Goal: Task Accomplishment & Management: Use online tool/utility

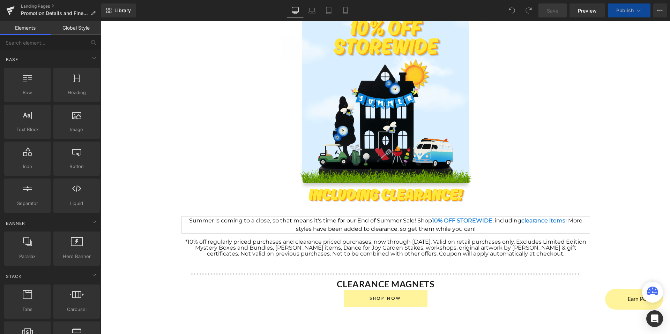
scroll to position [81, 0]
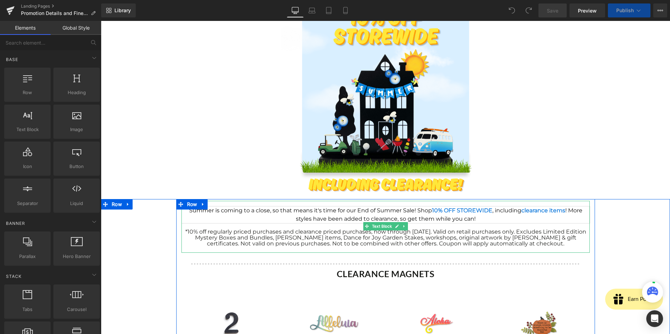
click at [425, 243] on font "*10% off regularly priced purchases and clearance priced purchases, now through…" at bounding box center [385, 237] width 401 height 18
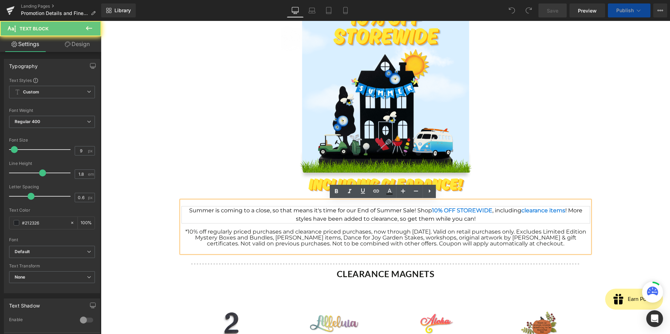
click at [425, 243] on font "*10% off regularly priced purchases and clearance priced purchases, now through…" at bounding box center [385, 237] width 401 height 18
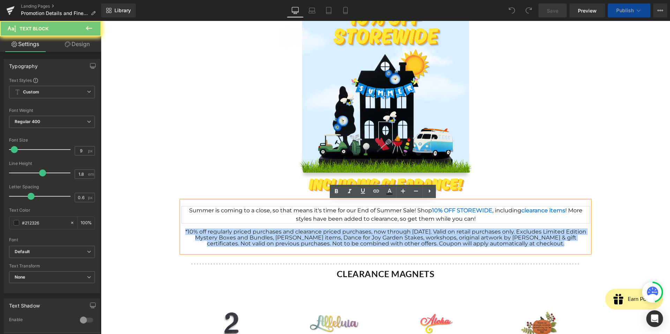
click at [425, 243] on font "*10% off regularly priced purchases and clearance priced purchases, now through…" at bounding box center [385, 237] width 401 height 18
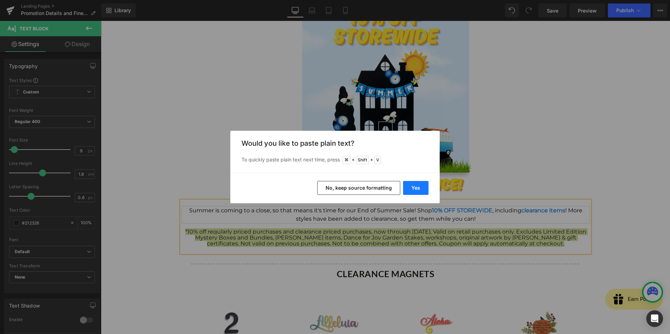
click at [421, 190] on button "Yes" at bounding box center [415, 188] width 25 height 14
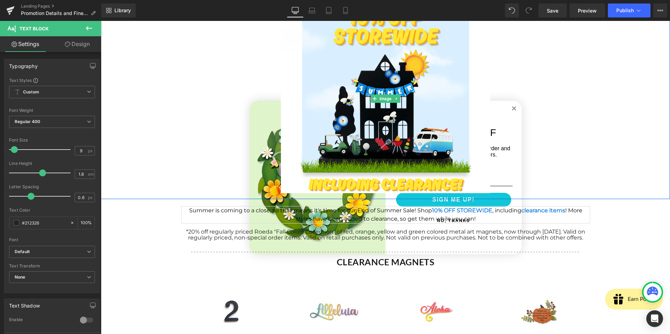
click at [511, 107] on div at bounding box center [385, 98] width 569 height 201
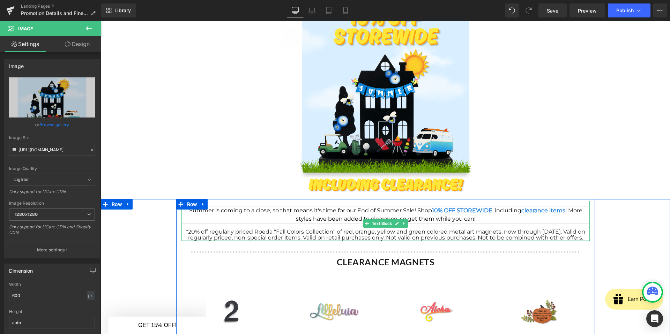
click at [405, 212] on span "Summer is coming to a close, so that means it's time for our End of Summer Sale…" at bounding box center [385, 214] width 393 height 15
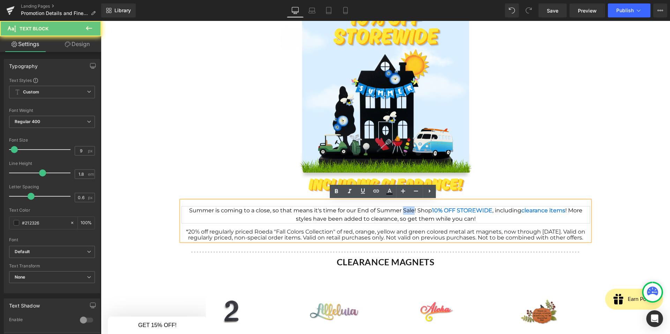
click at [405, 212] on span "Summer is coming to a close, so that means it's time for our End of Summer Sale…" at bounding box center [385, 214] width 393 height 15
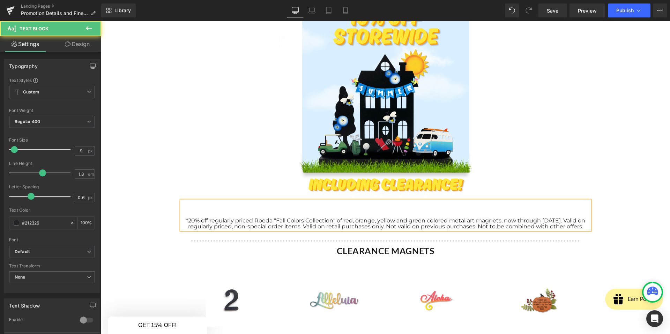
click at [384, 222] on font "*20% off regularly priced Roeda "Fall Colors Collection" of red, orange, yellow…" at bounding box center [385, 223] width 399 height 13
click at [378, 215] on div at bounding box center [386, 215] width 408 height 6
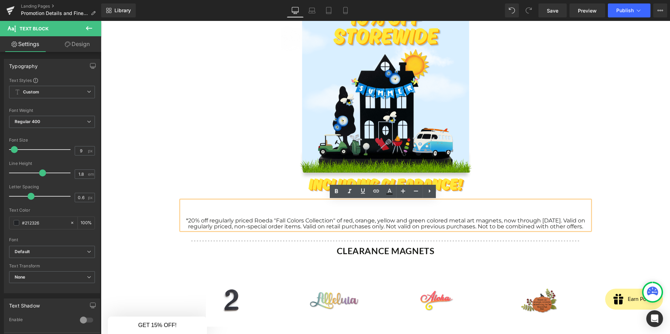
click at [381, 209] on div "*20% off regularly priced Roeda "Fall Colors Collection" of red, orange, yellow…" at bounding box center [386, 217] width 408 height 23
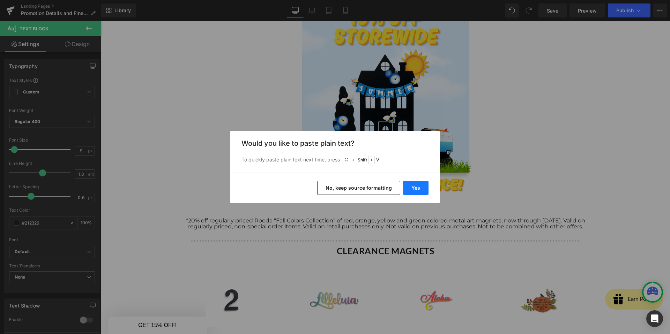
click at [413, 187] on button "Yes" at bounding box center [415, 188] width 25 height 14
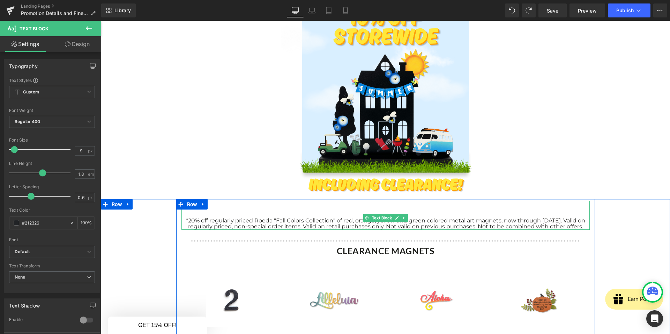
click at [382, 207] on div "*20% off regularly priced Roeda "Fall Colors Collection" of red, orange, yellow…" at bounding box center [386, 217] width 408 height 23
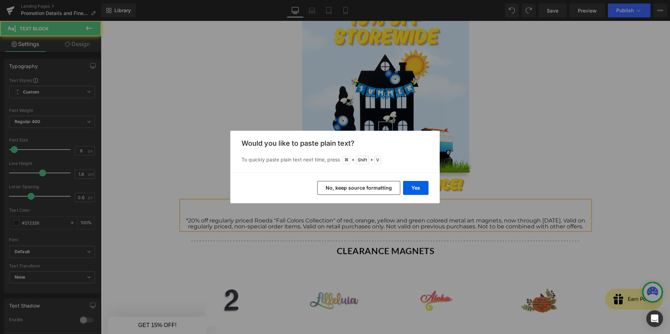
click at [377, 189] on button "No, keep source formatting" at bounding box center [358, 188] width 83 height 14
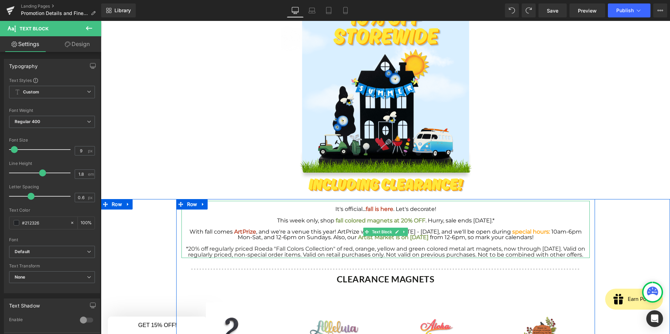
click at [186, 248] on font "*20% off regularly priced Roeda "Fall Colors Collection" of red, orange, yellow…" at bounding box center [385, 252] width 399 height 13
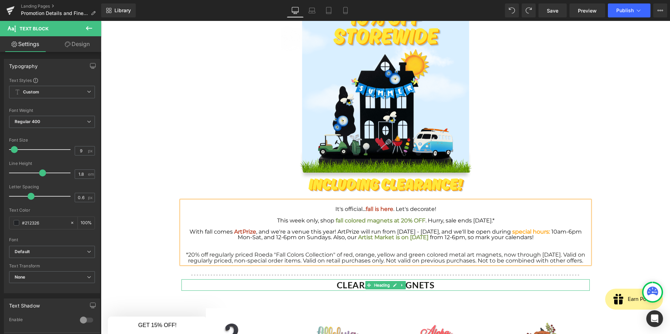
click at [408, 287] on strong "CLEARANCE MAGNETS" at bounding box center [386, 285] width 98 height 10
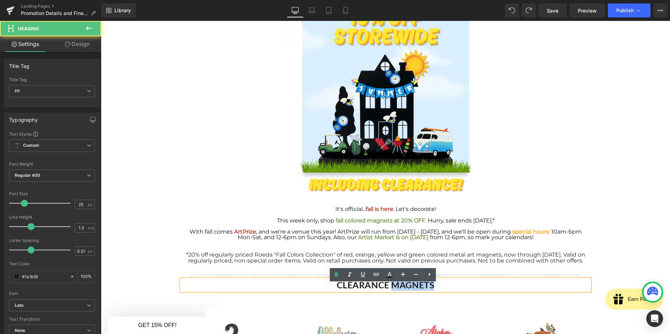
click at [408, 286] on strong "CLEARANCE MAGNETS" at bounding box center [386, 285] width 98 height 10
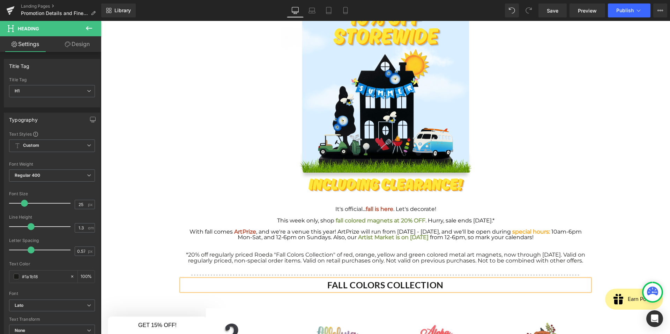
click at [412, 290] on strong "FALL COLORS COLLECTION" at bounding box center [385, 285] width 116 height 10
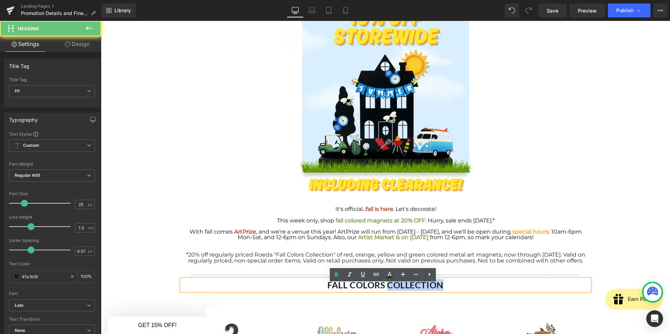
click at [412, 290] on strong "FALL COLORS COLLECTION" at bounding box center [385, 285] width 116 height 10
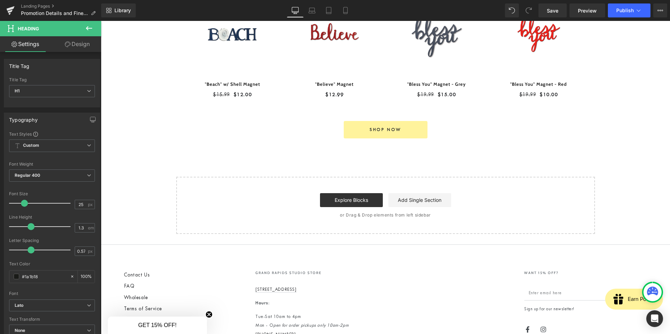
scroll to position [656, 0]
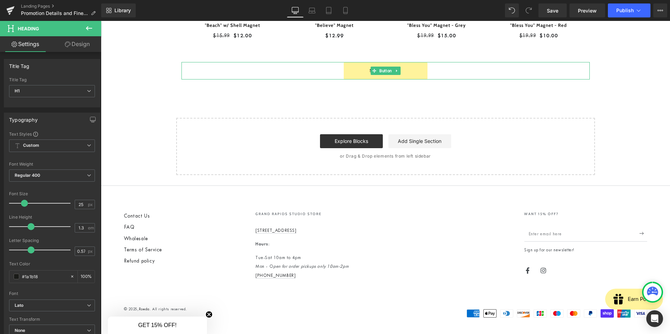
click at [372, 72] on icon at bounding box center [374, 71] width 4 height 4
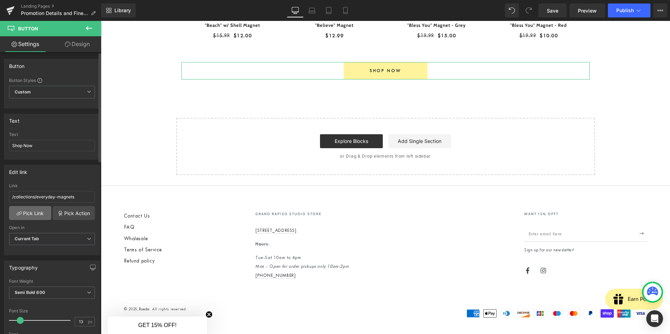
click at [43, 207] on link "Pick Link" at bounding box center [30, 213] width 42 height 14
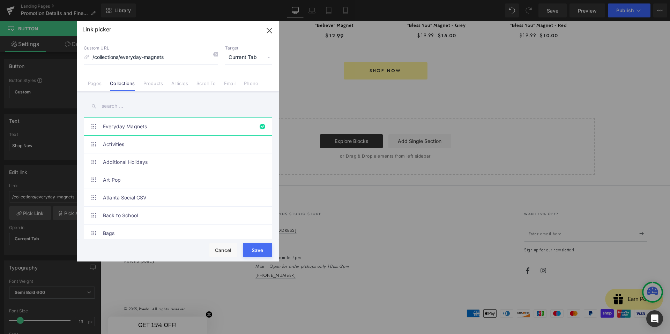
click at [126, 110] on input "text" at bounding box center [178, 106] width 188 height 16
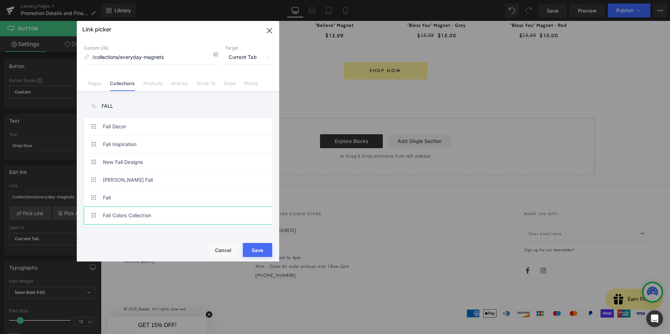
type input "FALL"
click at [149, 218] on link "Fall Colors Collection" at bounding box center [179, 215] width 153 height 17
type input "/collections/fall-colors-collection"
drag, startPoint x: 251, startPoint y: 249, endPoint x: 267, endPoint y: 227, distance: 27.0
click at [251, 249] on button "Save" at bounding box center [257, 250] width 29 height 14
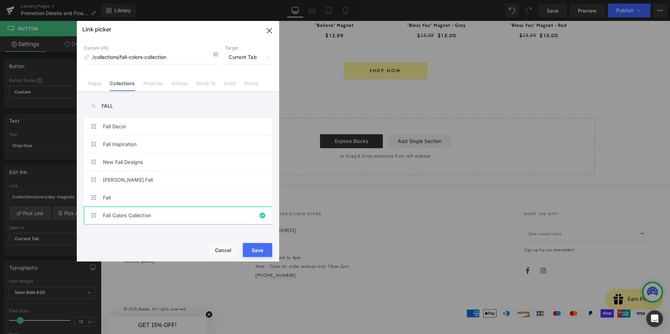
type input "/collections/fall-colors-collection"
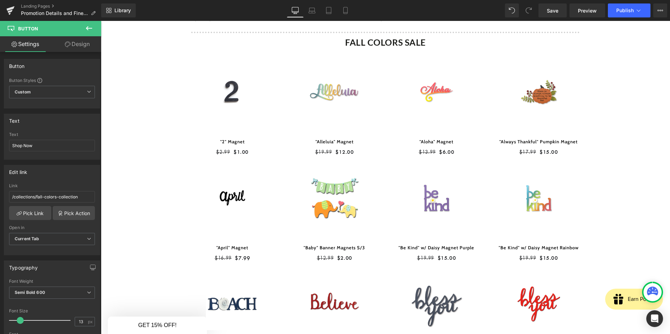
scroll to position [280, 0]
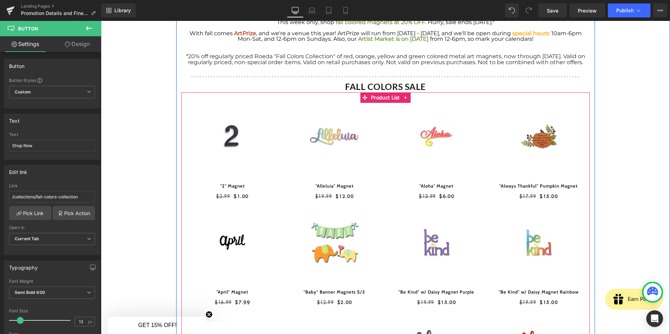
click at [385, 134] on div "Sale Off (P) Image "Aloha" Magnet (P) Title $13.99 $6.00 (P) Price Product" at bounding box center [436, 156] width 102 height 106
click at [386, 103] on span "Product List" at bounding box center [385, 97] width 32 height 10
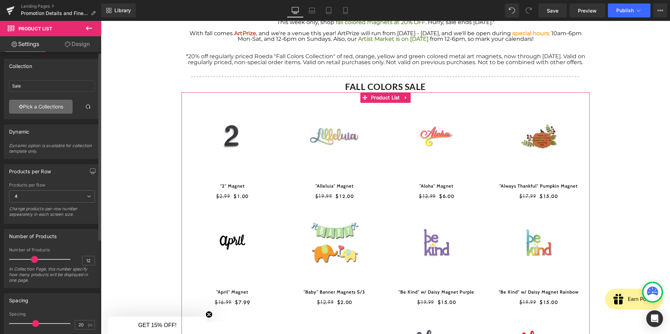
click at [34, 103] on link "Pick a Collections" at bounding box center [40, 107] width 63 height 14
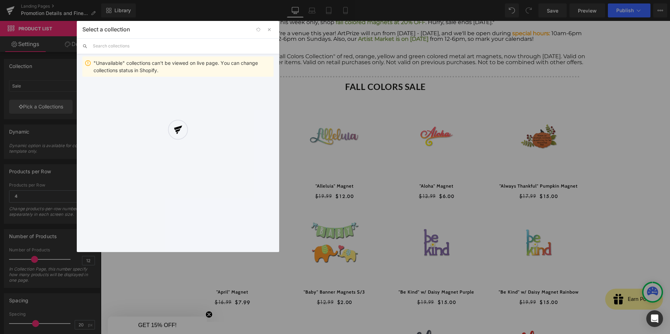
click at [120, 45] on div at bounding box center [178, 136] width 202 height 231
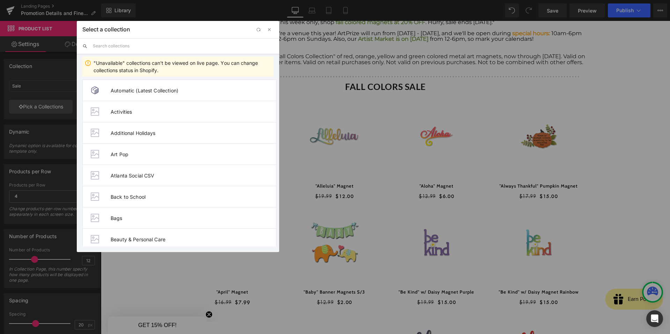
click at [120, 45] on input "text" at bounding box center [183, 45] width 181 height 15
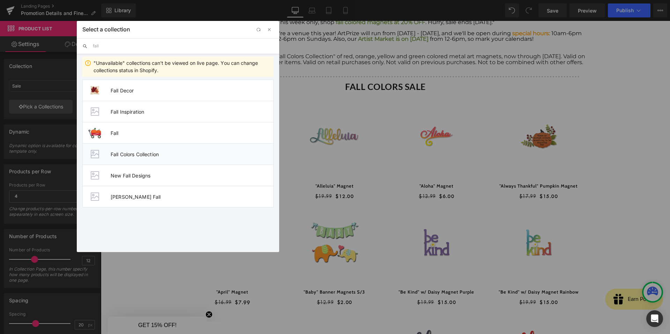
type input "fall"
click at [132, 151] on span "Fall Colors Collection" at bounding box center [192, 154] width 163 height 6
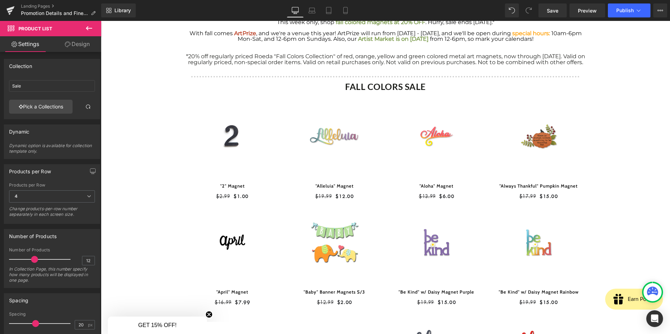
type input "Fall Colors Collection"
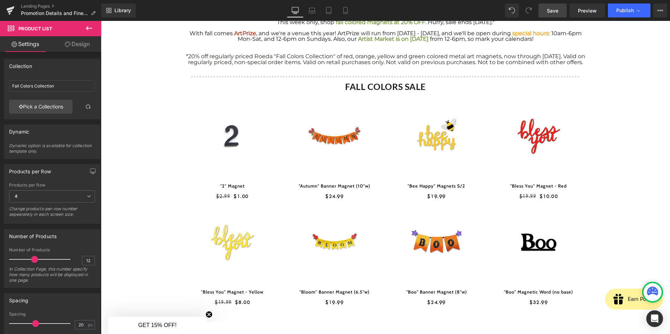
click at [557, 9] on span "Save" at bounding box center [552, 10] width 12 height 7
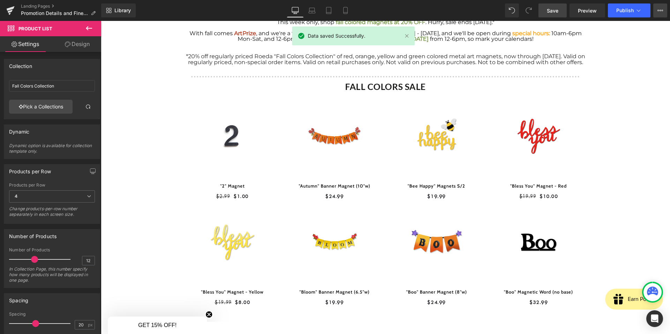
click at [658, 11] on icon at bounding box center [660, 11] width 6 height 6
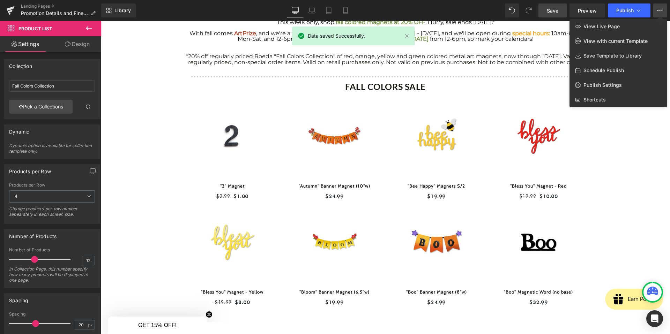
click at [614, 69] on span "Schedule Publish" at bounding box center [603, 70] width 40 height 6
select select
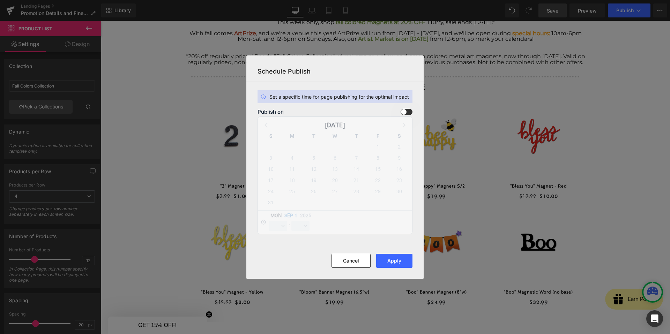
click at [402, 112] on span at bounding box center [406, 112] width 12 height 6
click at [0, 0] on input "checkbox" at bounding box center [0, 0] width 0 height 0
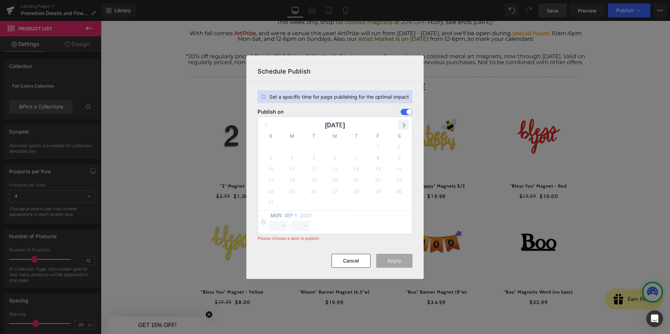
click at [405, 122] on icon at bounding box center [403, 124] width 9 height 9
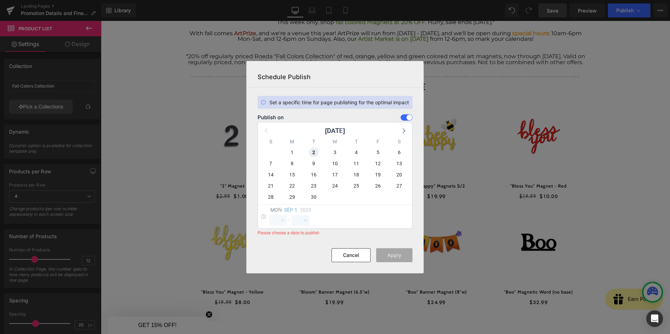
click at [309, 153] on span "2" at bounding box center [314, 153] width 10 height 10
select select "17"
select select "55"
click at [286, 220] on select "00 01 02 03 04 05 06 07 08 09 10 11 12 13 14 15 16 17 18 19 20 21 22 23" at bounding box center [278, 220] width 18 height 10
click at [269, 215] on select "00 01 02 03 04 05 06 07 08 09 10 11 12 13 14 15 16 17 18 19 20 21 22 23" at bounding box center [278, 220] width 18 height 10
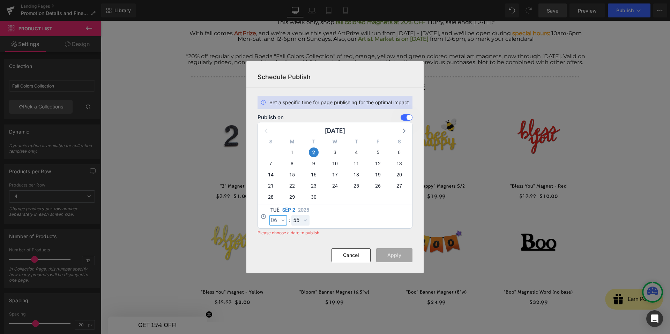
select select "6"
click at [299, 218] on select "00 01 02 03 04 05 06 07 08 09 10 11 12 13 14 15 16 17 18 19 20 21 22 23 24 25 2…" at bounding box center [300, 220] width 18 height 10
click at [291, 215] on select "00 01 02 03 04 05 06 07 08 09 10 11 12 13 14 15 16 17 18 19 20 21 22 23 24 25 2…" at bounding box center [300, 220] width 18 height 10
select select "3"
click at [391, 248] on button "Apply" at bounding box center [394, 255] width 36 height 14
